Goal: Find specific page/section

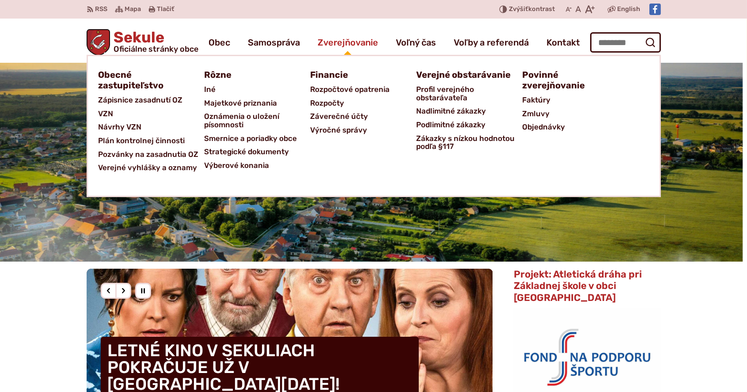
click at [367, 44] on span "Zverejňovanie" at bounding box center [348, 42] width 61 height 25
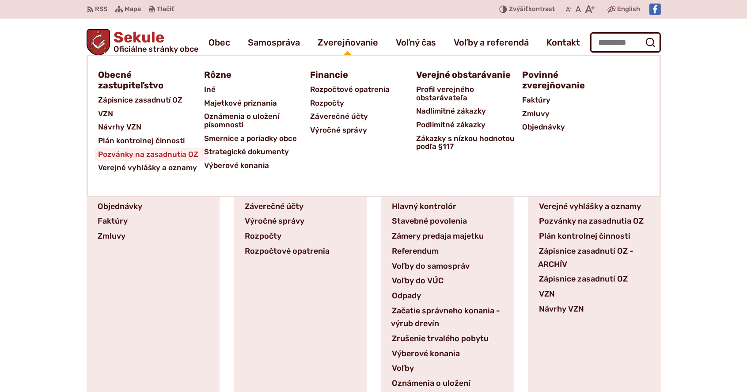
click at [175, 152] on span "Pozvánky na zasadnutia OZ" at bounding box center [149, 155] width 100 height 14
